Goal: Task Accomplishment & Management: Complete application form

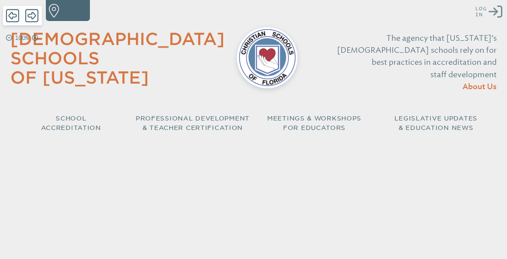
click at [494, 9] on icon "Log in or Create Account" at bounding box center [495, 12] width 14 height 14
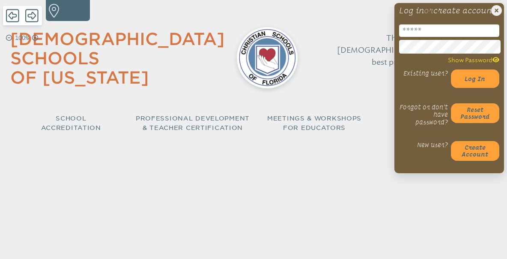
click at [421, 37] on input "email" at bounding box center [449, 30] width 100 height 12
type input "**********"
click at [485, 87] on button "Log in" at bounding box center [475, 78] width 49 height 18
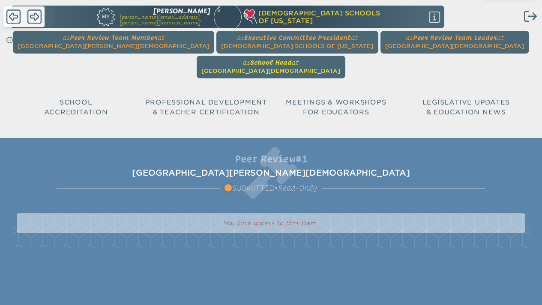
click at [292, 58] on span "School Head" at bounding box center [271, 62] width 42 height 8
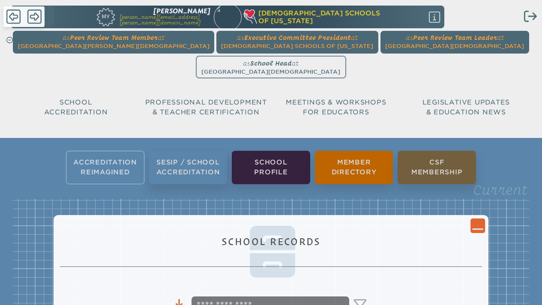
click at [94, 149] on ul "Accreditation Reimagined SESIP / School Accreditation School Profile Member Dir…" at bounding box center [271, 167] width 542 height 36
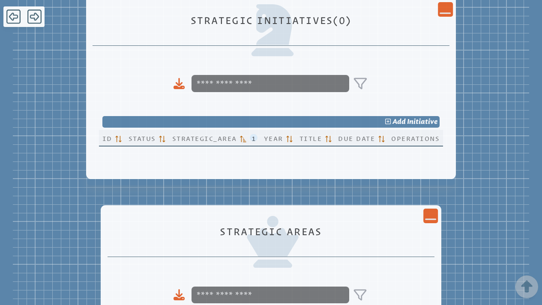
scroll to position [346, 0]
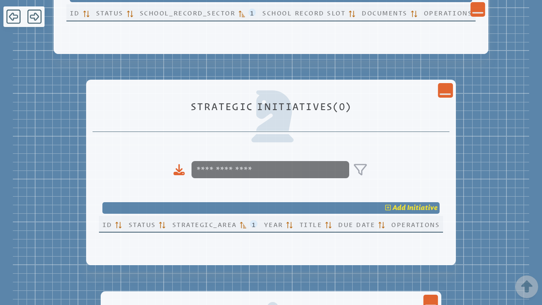
click at [405, 203] on span "add" at bounding box center [398, 207] width 13 height 8
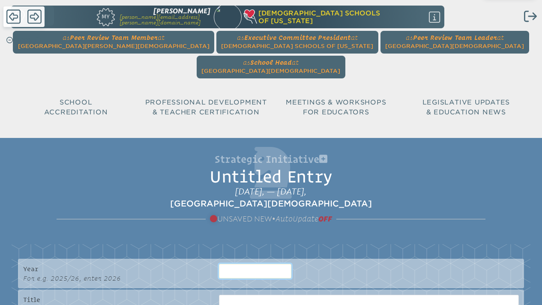
click at [244, 258] on input at bounding box center [255, 271] width 72 height 15
type input "****"
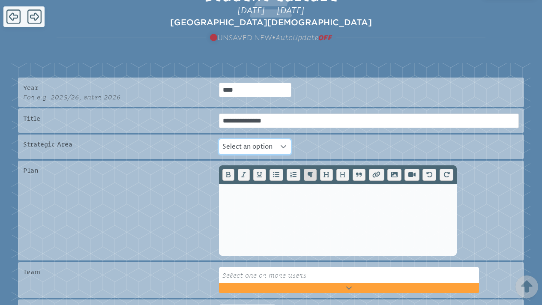
scroll to position [182, 0]
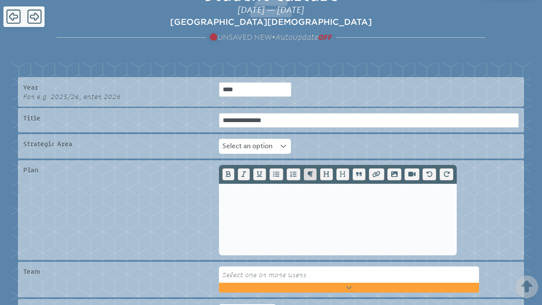
click at [286, 143] on icon at bounding box center [283, 146] width 6 height 6
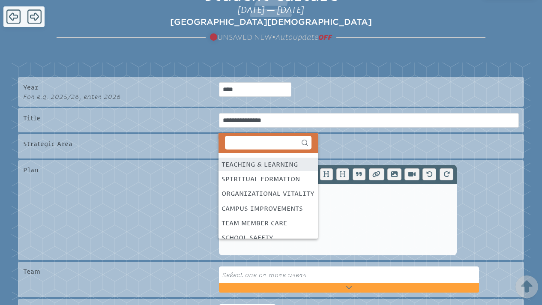
click at [279, 168] on div "Teaching & Learning" at bounding box center [259, 164] width 76 height 10
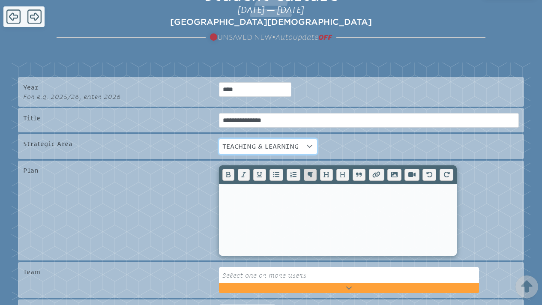
click at [253, 167] on div at bounding box center [338, 210] width 238 height 90
click at [247, 191] on p at bounding box center [337, 196] width 224 height 10
click at [223, 113] on input "**********" at bounding box center [369, 120] width 300 height 15
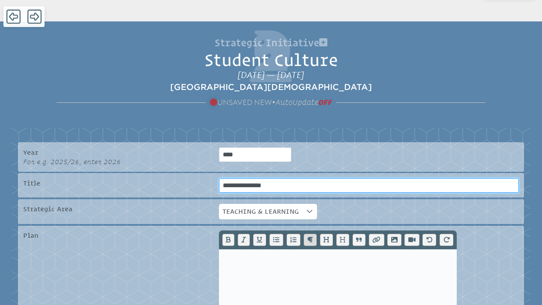
scroll to position [117, 0]
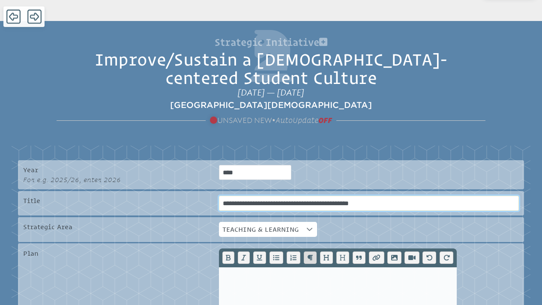
click at [396, 196] on input "**********" at bounding box center [369, 203] width 300 height 15
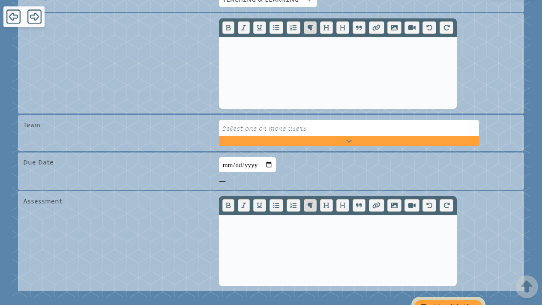
scroll to position [348, 0]
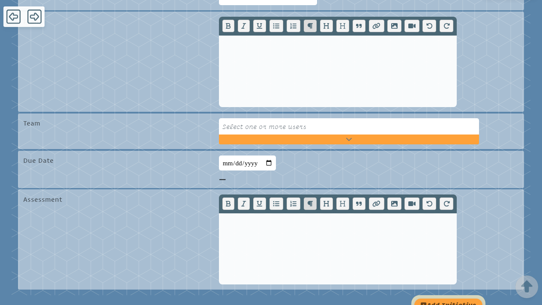
type input "**********"
click at [264, 155] on input "date" at bounding box center [247, 162] width 57 height 15
click at [230, 155] on input "date" at bounding box center [247, 162] width 57 height 15
click at [238, 155] on input "**********" at bounding box center [247, 162] width 57 height 15
click at [240, 155] on input "**********" at bounding box center [247, 162] width 57 height 15
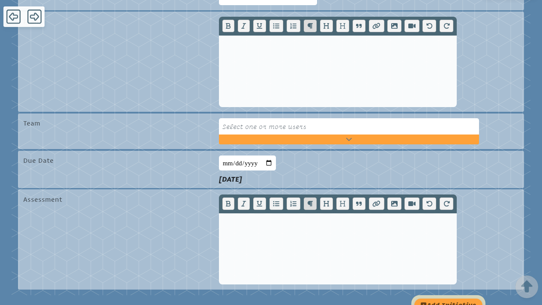
type input "**********"
click at [244, 197] on div at bounding box center [338, 239] width 238 height 90
click at [447, 258] on button "add Initiative" at bounding box center [448, 305] width 68 height 14
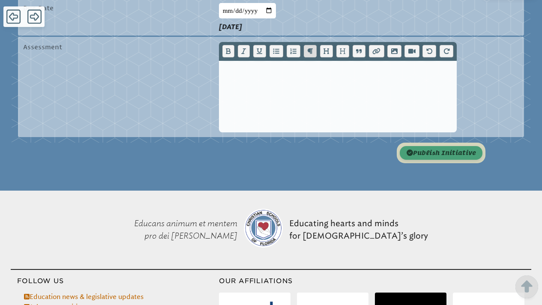
scroll to position [501, 0]
click at [437, 146] on button "publish Initiative" at bounding box center [440, 153] width 83 height 14
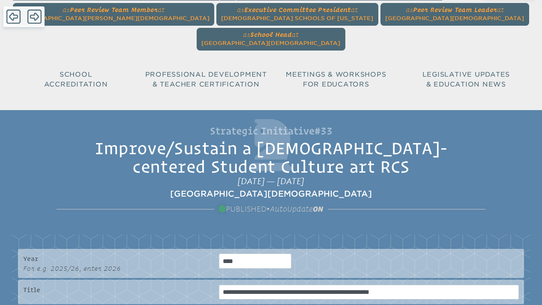
scroll to position [0, 0]
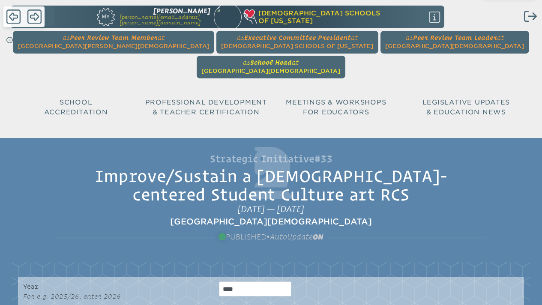
click at [340, 68] on span "[GEOGRAPHIC_DATA][DEMOGRAPHIC_DATA]" at bounding box center [270, 71] width 139 height 6
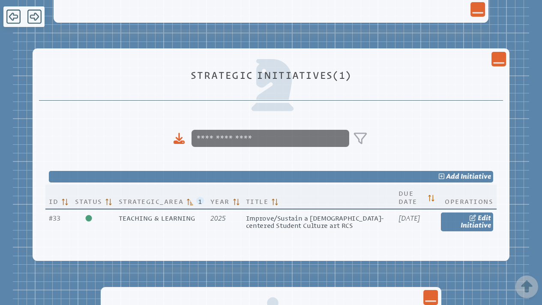
scroll to position [378, 0]
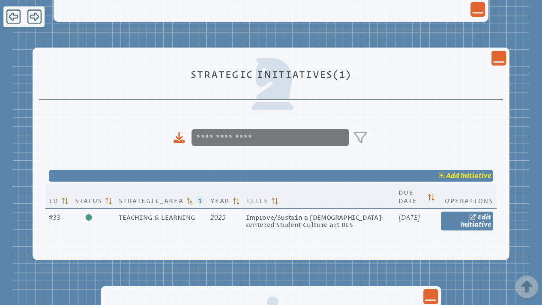
click at [470, 171] on span "Initiative" at bounding box center [475, 175] width 30 height 8
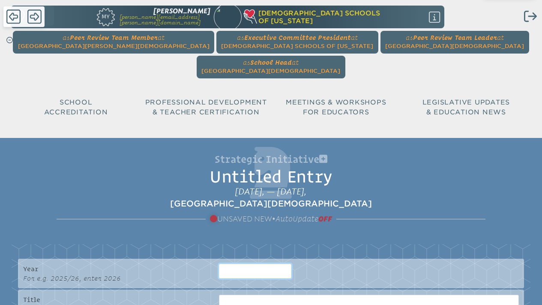
click at [249, 258] on input at bounding box center [255, 271] width 72 height 15
type input "****"
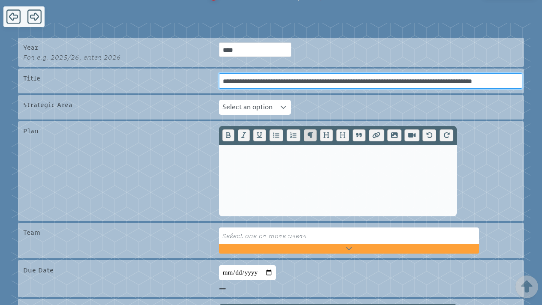
scroll to position [261, 0]
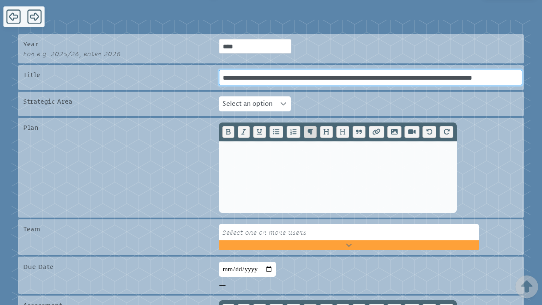
type input "**********"
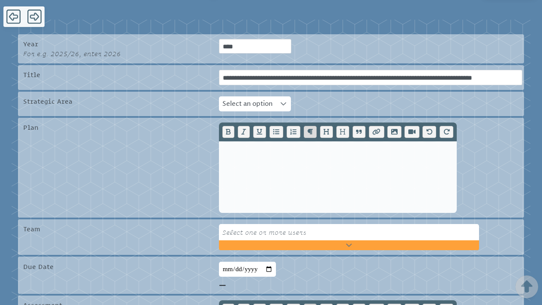
scroll to position [0, 0]
click at [283, 101] on icon at bounding box center [283, 104] width 6 height 6
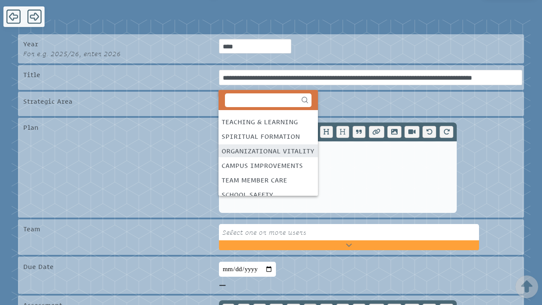
click at [275, 149] on div "Organizational Vitality" at bounding box center [267, 151] width 93 height 10
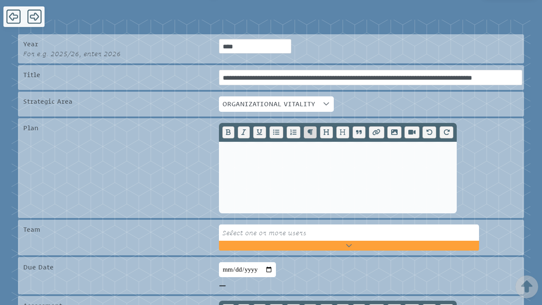
click at [232, 258] on input "date" at bounding box center [247, 269] width 57 height 15
type input "**********"
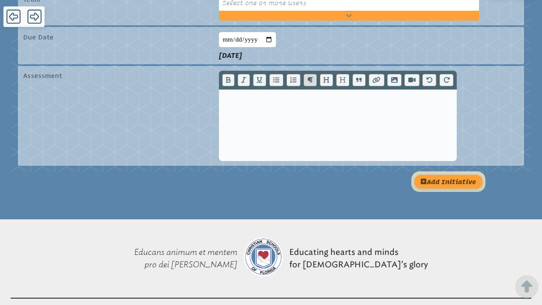
scroll to position [494, 0]
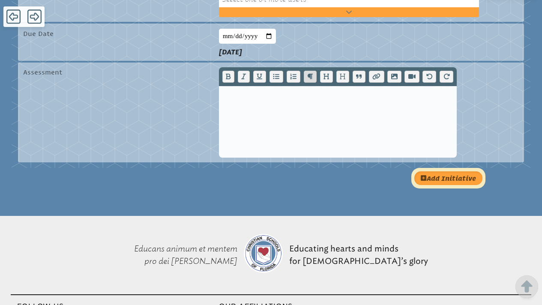
click at [441, 171] on button "add Initiative" at bounding box center [448, 178] width 68 height 14
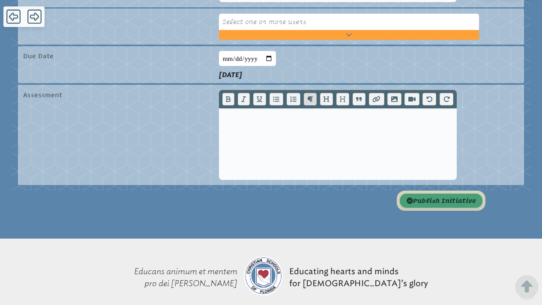
scroll to position [504, 0]
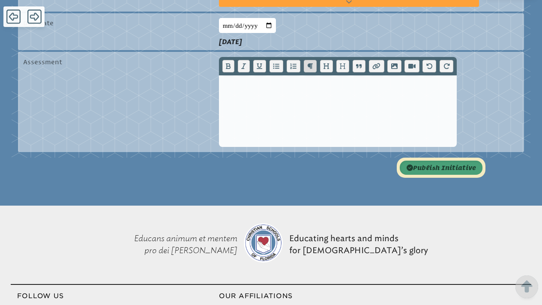
click at [448, 161] on button "publish Initiative" at bounding box center [440, 168] width 83 height 14
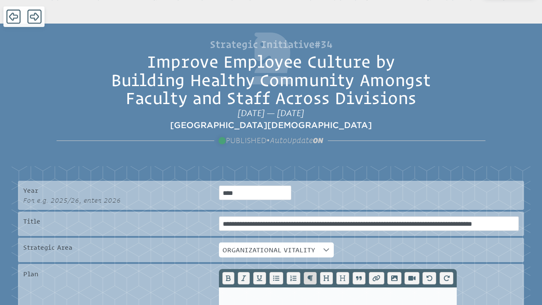
scroll to position [0, 0]
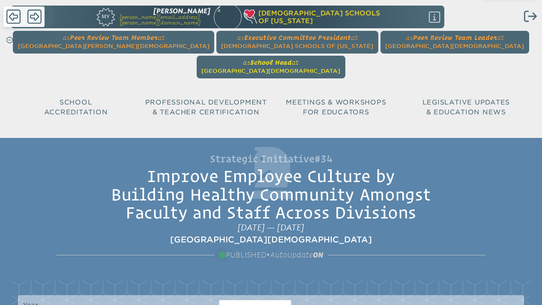
click at [292, 58] on span "School Head" at bounding box center [271, 62] width 42 height 8
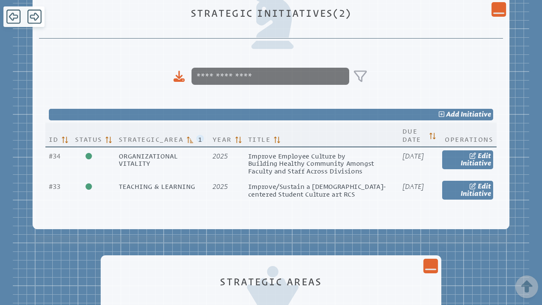
scroll to position [441, 0]
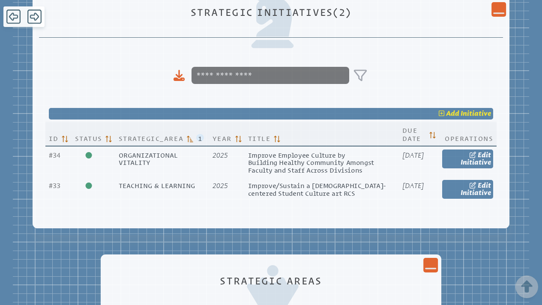
click at [468, 109] on span "Initiative" at bounding box center [475, 113] width 30 height 8
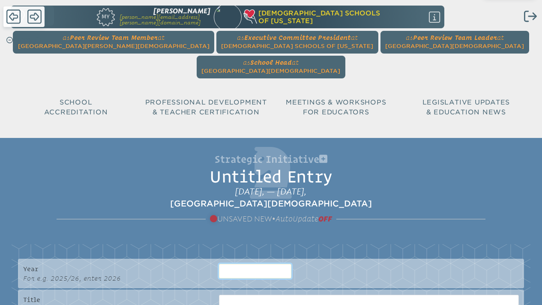
click at [253, 258] on input at bounding box center [255, 271] width 72 height 15
type input "****"
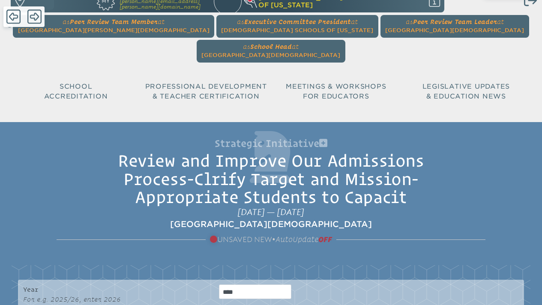
scroll to position [0, 36]
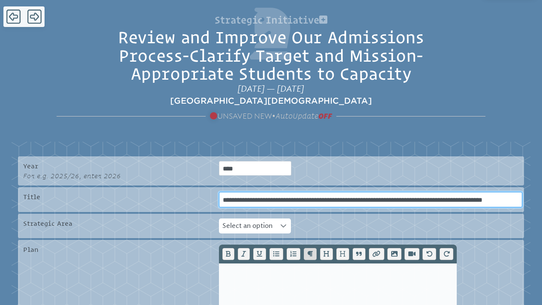
scroll to position [143, 0]
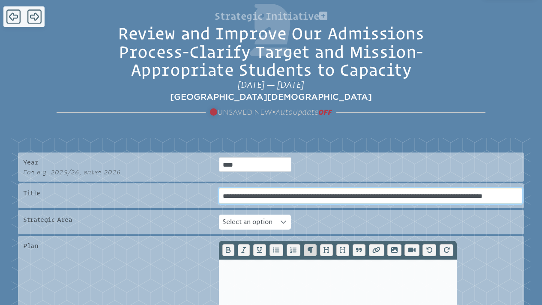
click at [390, 188] on input "**********" at bounding box center [370, 195] width 303 height 15
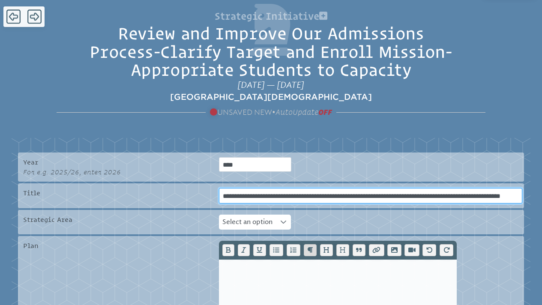
type input "**********"
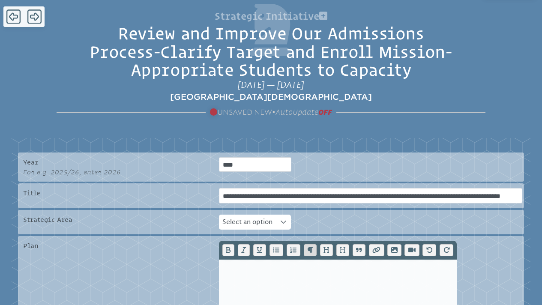
scroll to position [0, 0]
click at [282, 219] on icon at bounding box center [283, 222] width 6 height 6
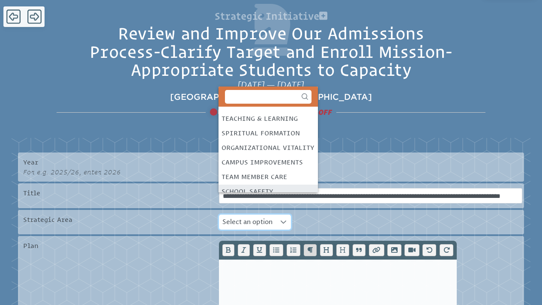
scroll to position [6, 0]
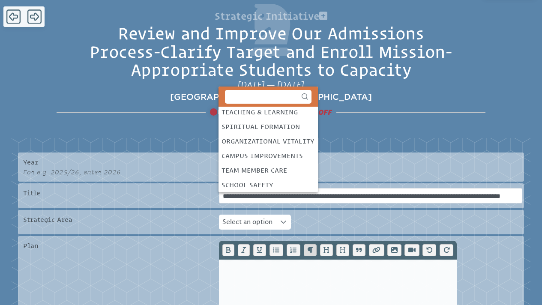
click at [274, 141] on div "Organizational Vitality" at bounding box center [267, 141] width 93 height 10
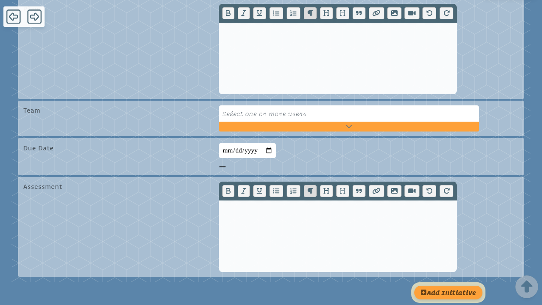
scroll to position [380, 0]
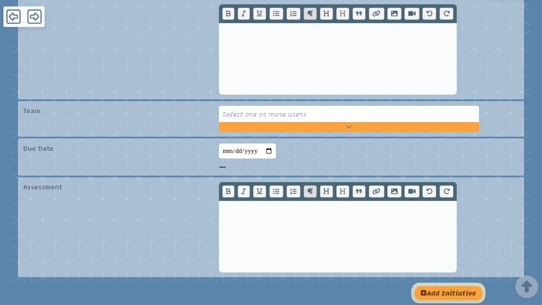
click at [230, 143] on input "date" at bounding box center [247, 150] width 57 height 15
type input "**********"
click at [446, 258] on button "add Initiative" at bounding box center [448, 293] width 68 height 14
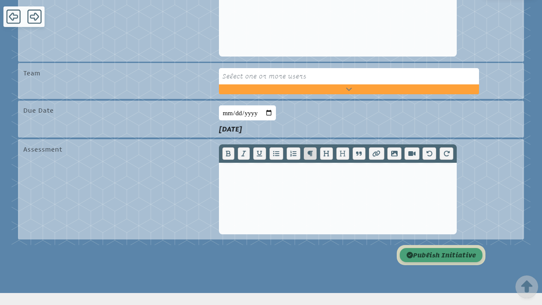
scroll to position [431, 0]
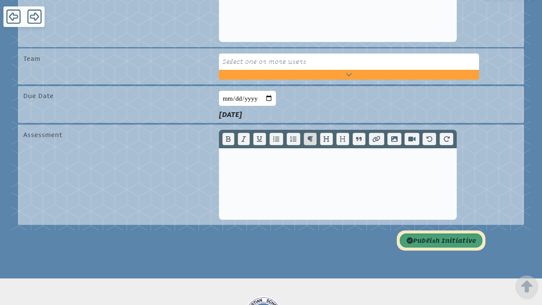
click at [440, 233] on button "publish Initiative" at bounding box center [440, 240] width 83 height 14
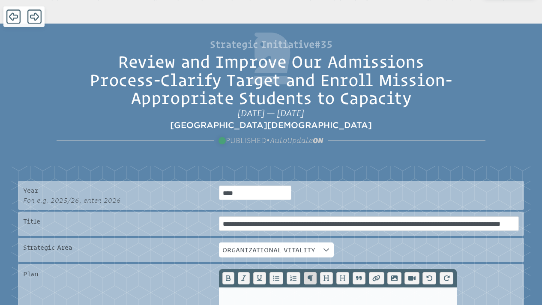
scroll to position [0, 0]
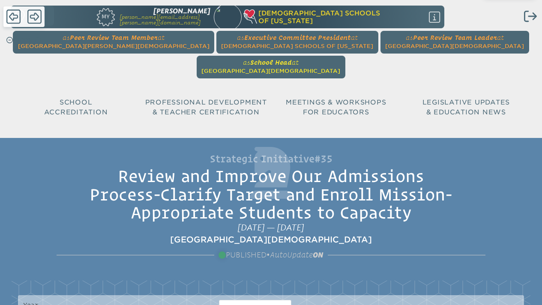
click at [340, 68] on span "[GEOGRAPHIC_DATA][DEMOGRAPHIC_DATA]" at bounding box center [270, 71] width 139 height 6
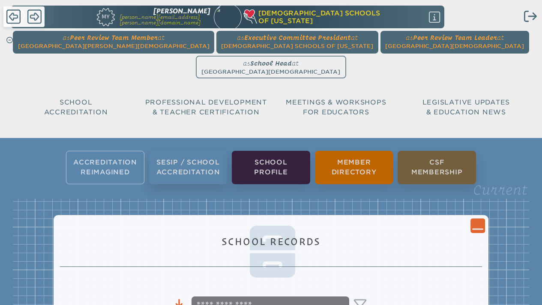
click at [100, 149] on ul "Accreditation Reimagined SESIP / School Accreditation School Profile Member Dir…" at bounding box center [271, 167] width 542 height 36
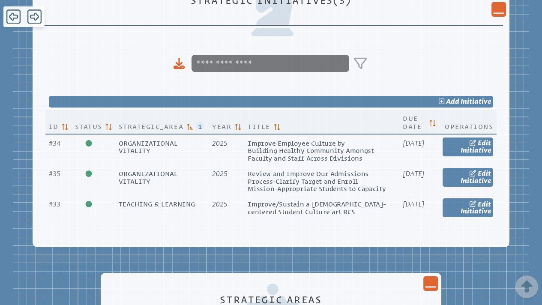
scroll to position [481, 0]
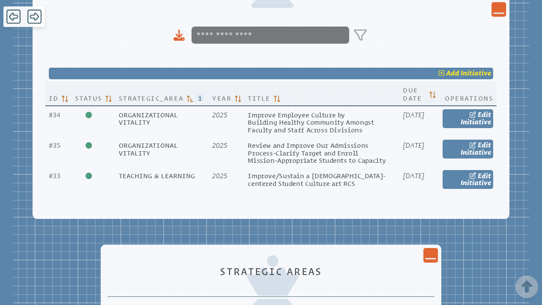
click at [458, 68] on link "add Initiative" at bounding box center [271, 74] width 444 height 12
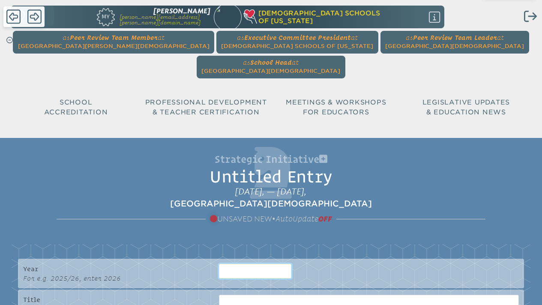
click at [248, 258] on input at bounding box center [255, 271] width 72 height 15
type input "****"
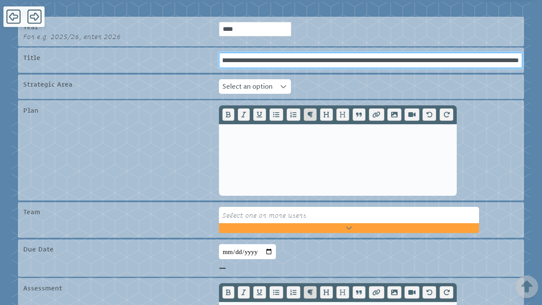
scroll to position [305, 0]
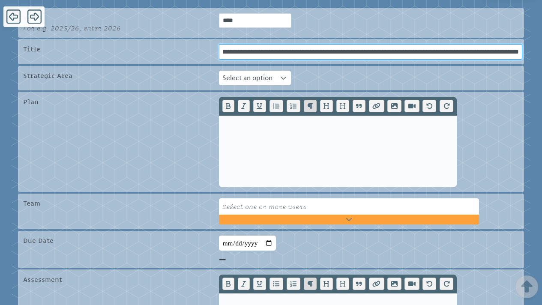
type input "**********"
click at [283, 75] on icon at bounding box center [283, 78] width 6 height 6
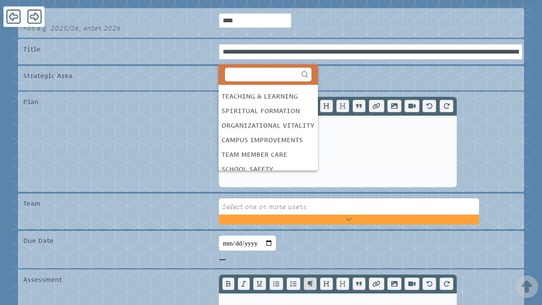
click at [282, 95] on div "Teaching & Learning" at bounding box center [259, 96] width 76 height 10
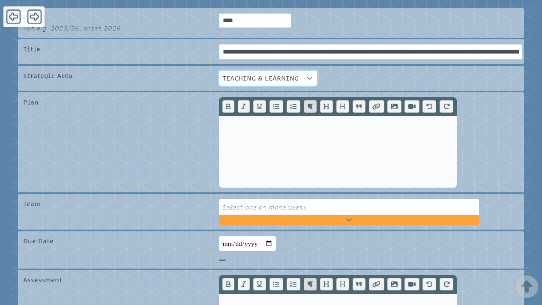
click at [224, 236] on input "date" at bounding box center [247, 243] width 57 height 15
type input "**********"
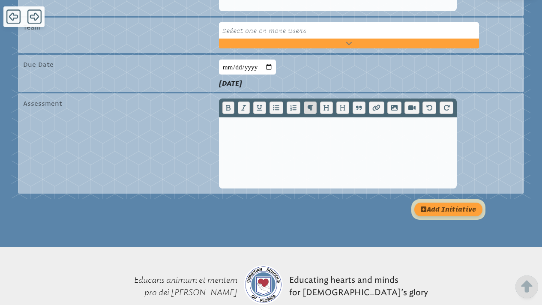
scroll to position [498, 0]
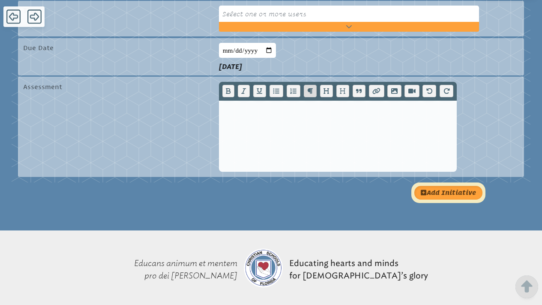
click at [444, 186] on button "add Initiative" at bounding box center [448, 193] width 68 height 14
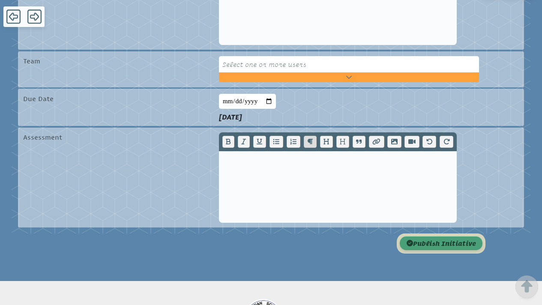
scroll to position [457, 0]
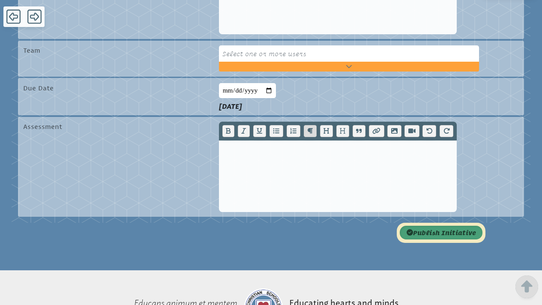
click at [431, 226] on button "publish Initiative" at bounding box center [440, 233] width 83 height 14
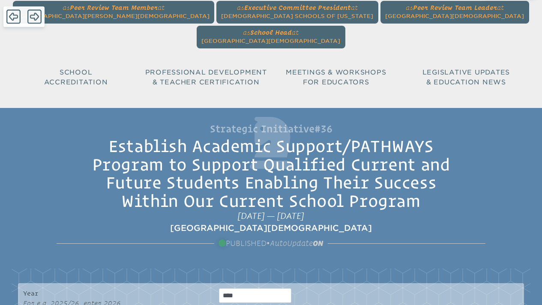
scroll to position [0, 0]
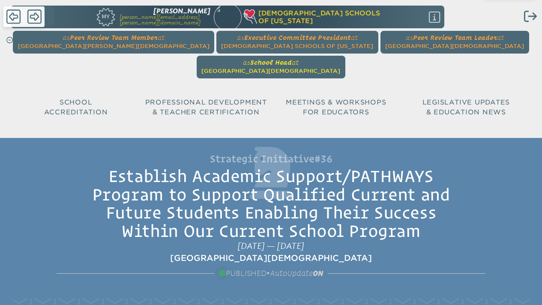
click at [340, 68] on span "[GEOGRAPHIC_DATA][DEMOGRAPHIC_DATA]" at bounding box center [270, 71] width 139 height 6
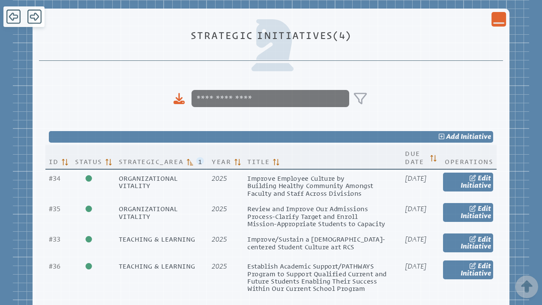
scroll to position [452, 0]
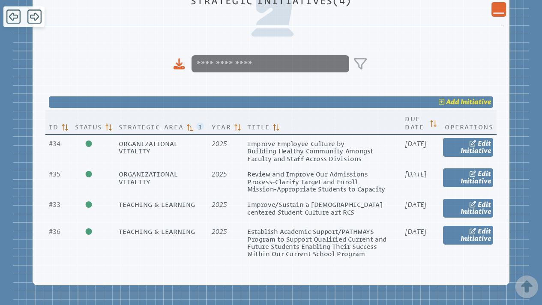
click at [469, 98] on span "Initiative" at bounding box center [475, 102] width 30 height 8
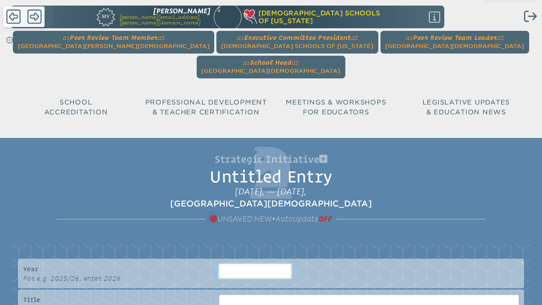
click at [236, 258] on input at bounding box center [255, 271] width 72 height 15
type input "****"
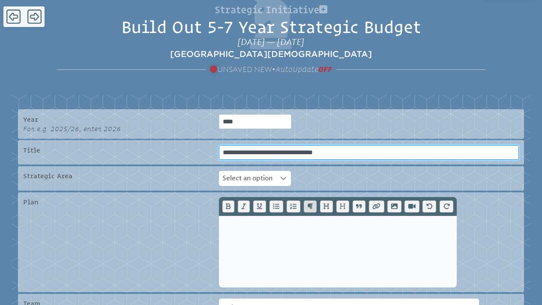
scroll to position [160, 0]
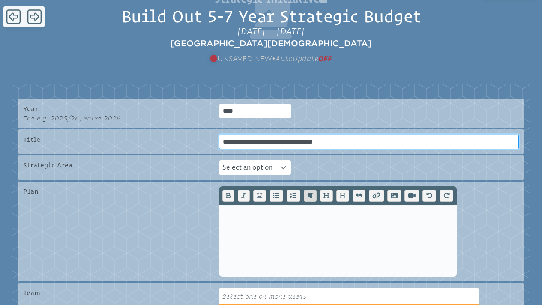
type input "**********"
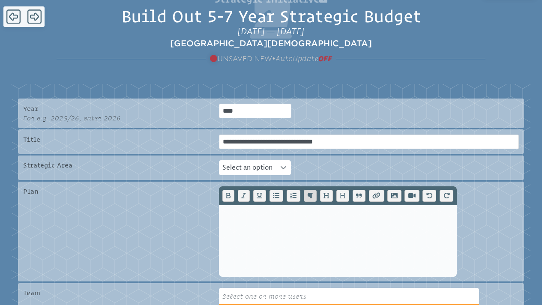
click at [286, 164] on icon at bounding box center [283, 167] width 6 height 6
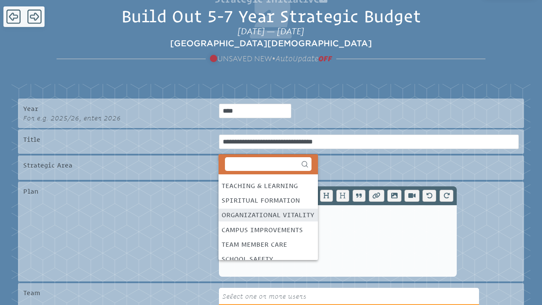
click at [269, 216] on div "Organizational Vitality" at bounding box center [267, 215] width 93 height 10
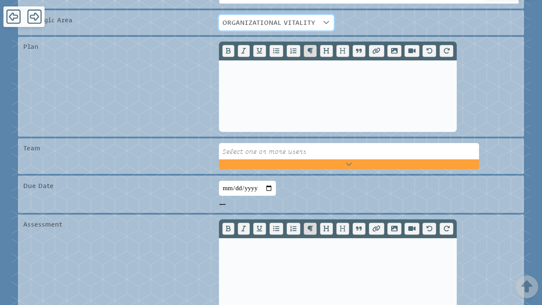
scroll to position [317, 0]
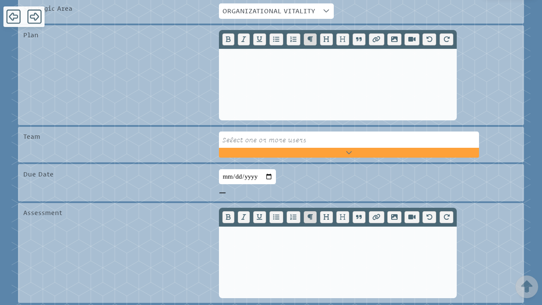
click at [226, 169] on input "date" at bounding box center [247, 176] width 57 height 15
type input "**********"
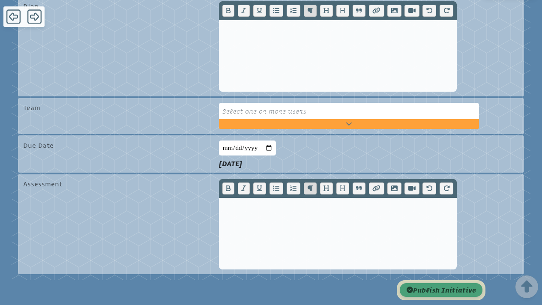
scroll to position [358, 0]
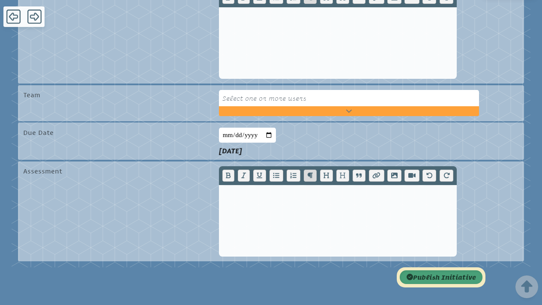
click at [439, 258] on button "publish Initiative" at bounding box center [440, 277] width 83 height 14
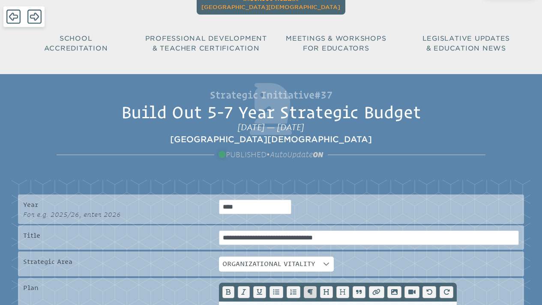
scroll to position [0, 0]
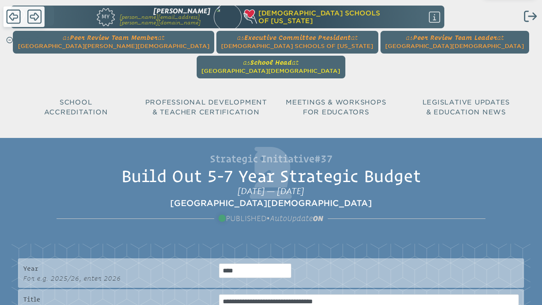
click at [292, 58] on span "School Head" at bounding box center [271, 62] width 42 height 8
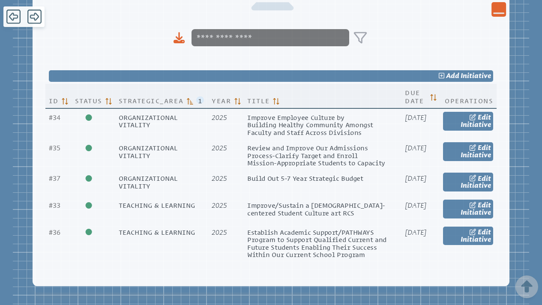
scroll to position [476, 0]
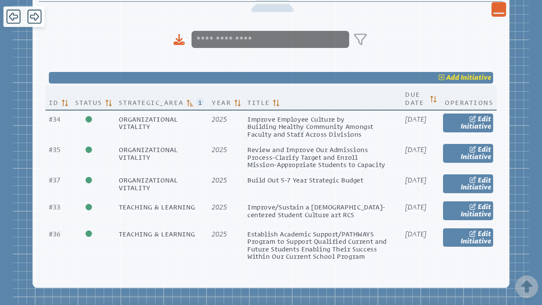
click at [455, 73] on span "add" at bounding box center [452, 77] width 13 height 8
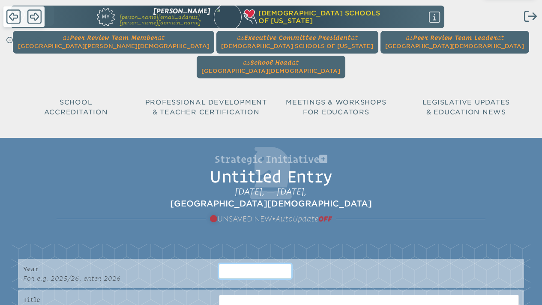
click at [229, 258] on input at bounding box center [255, 271] width 72 height 15
type input "****"
click at [237, 258] on input at bounding box center [369, 302] width 300 height 15
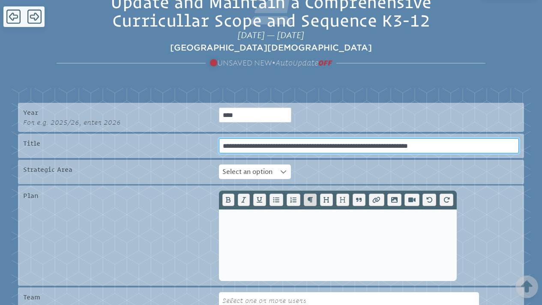
scroll to position [192, 0]
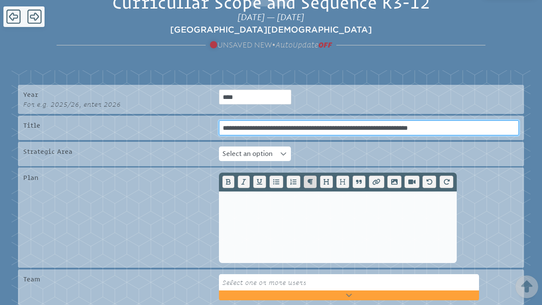
type input "**********"
click at [279, 146] on div at bounding box center [282, 153] width 15 height 15
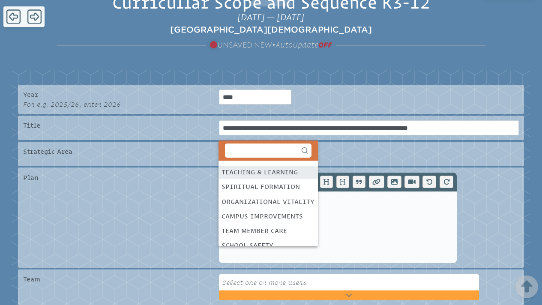
click at [273, 174] on div "Teaching & Learning" at bounding box center [259, 172] width 76 height 10
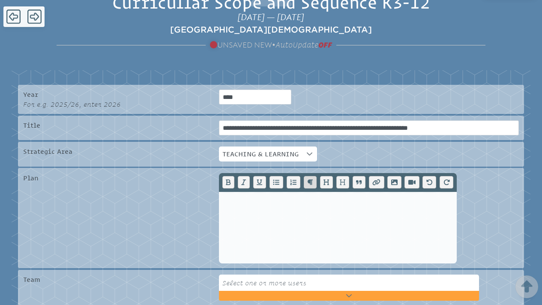
type input "**********"
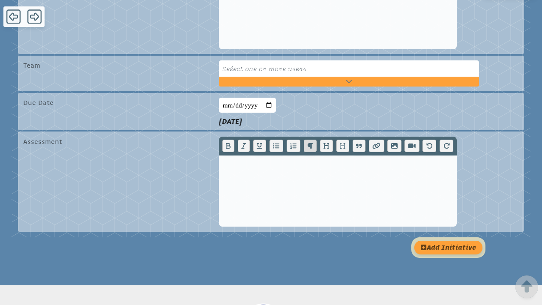
scroll to position [410, 0]
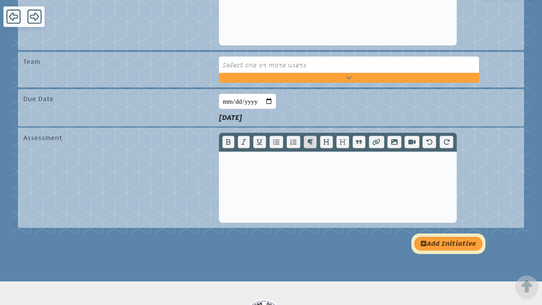
click at [451, 237] on button "add Initiative" at bounding box center [448, 244] width 68 height 14
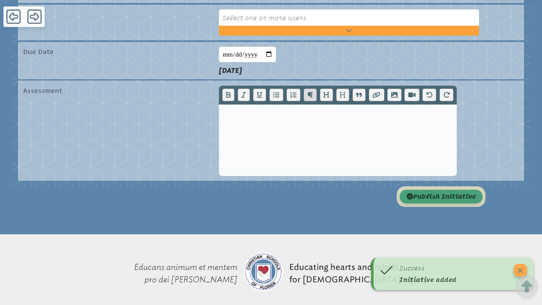
scroll to position [458, 0]
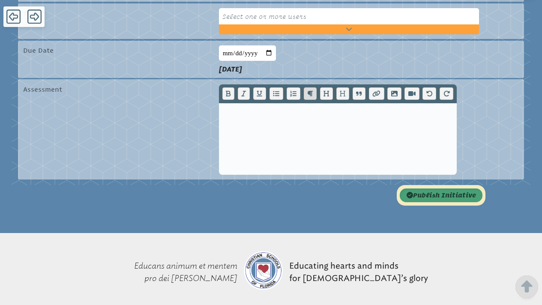
click at [450, 188] on button "publish Initiative" at bounding box center [440, 195] width 83 height 14
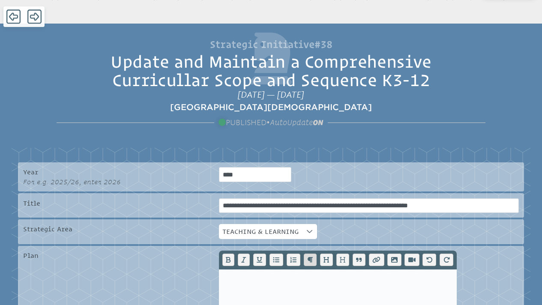
scroll to position [0, 0]
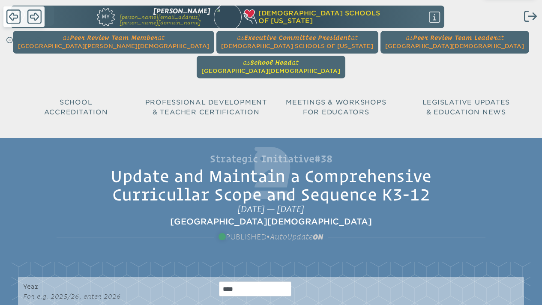
click at [292, 58] on span "School Head" at bounding box center [271, 62] width 42 height 8
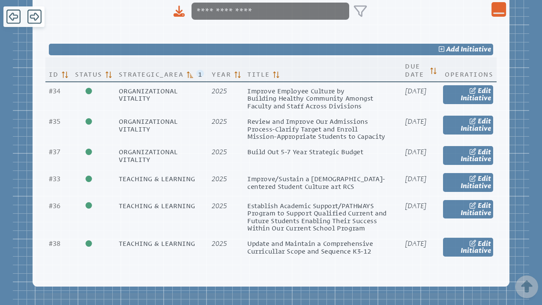
scroll to position [502, 0]
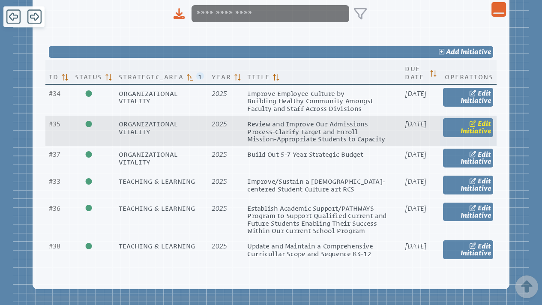
click at [479, 119] on span "Edit" at bounding box center [483, 123] width 13 height 8
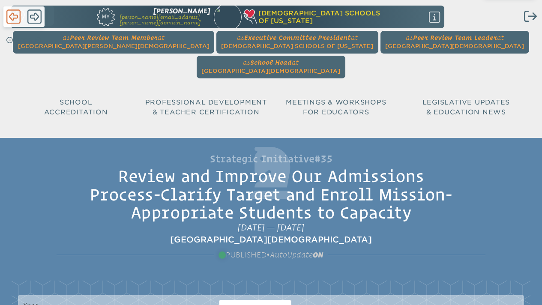
click at [15, 20] on icon at bounding box center [13, 17] width 14 height 16
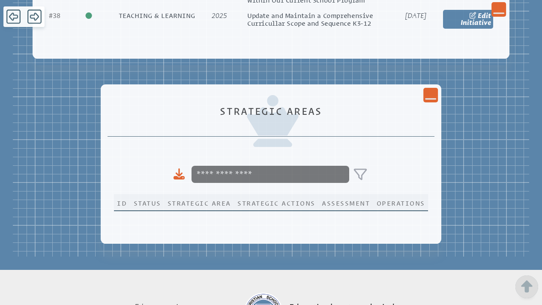
scroll to position [733, 0]
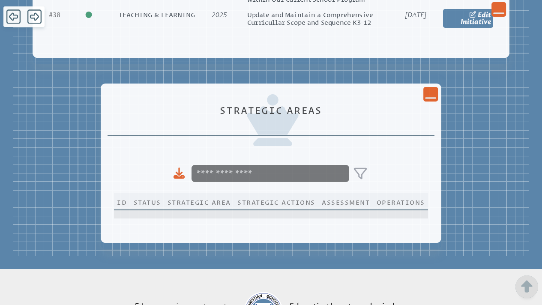
click at [256, 212] on td at bounding box center [271, 214] width 314 height 9
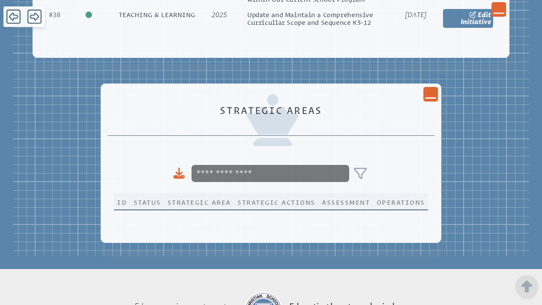
click at [433, 97] on icon at bounding box center [431, 97] width 12 height 1
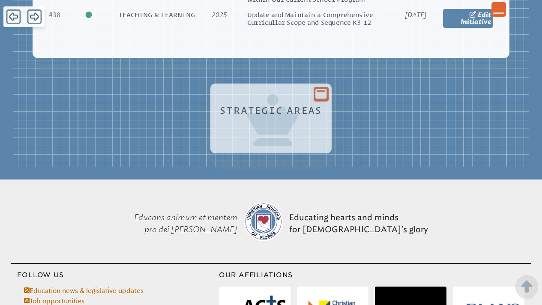
click at [324, 90] on icon at bounding box center [321, 94] width 12 height 10
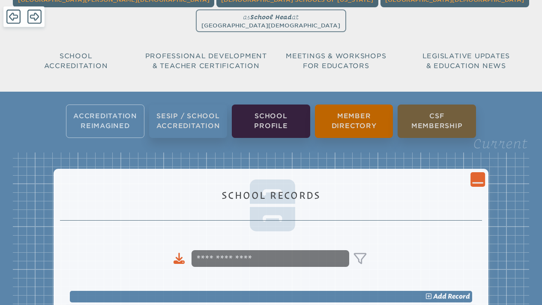
scroll to position [0, 0]
